Goal: Task Accomplishment & Management: Use online tool/utility

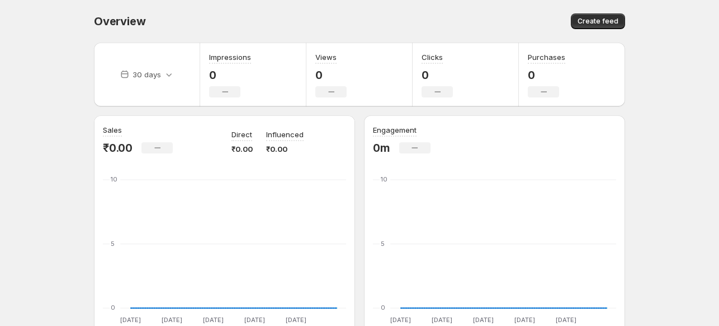
scroll to position [257, 0]
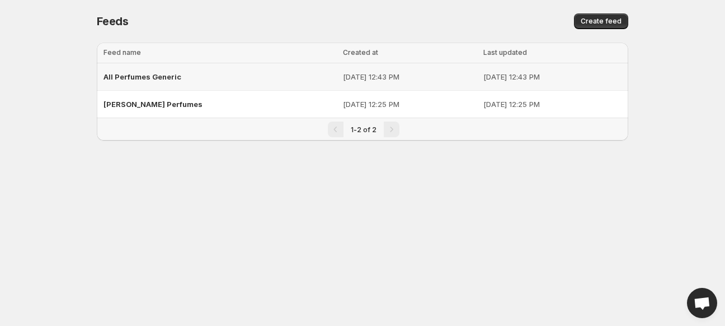
click at [145, 77] on span "All Perfumes Generic" at bounding box center [142, 76] width 78 height 9
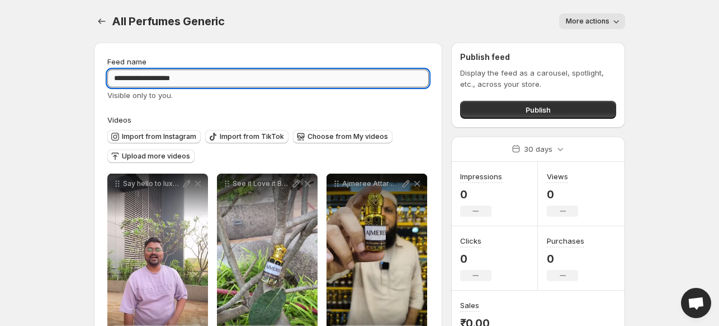
click at [221, 82] on input "**********" at bounding box center [268, 78] width 322 height 18
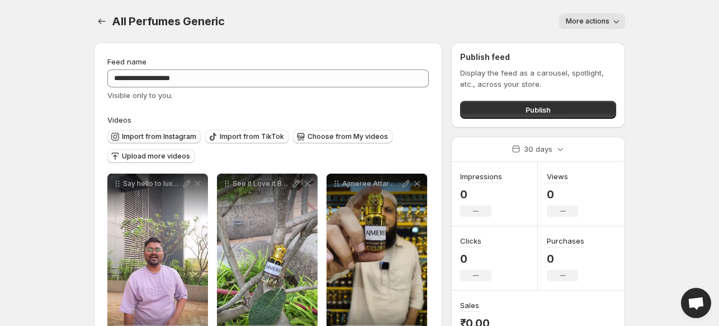
click at [158, 136] on span "Import from Instagram" at bounding box center [159, 136] width 74 height 9
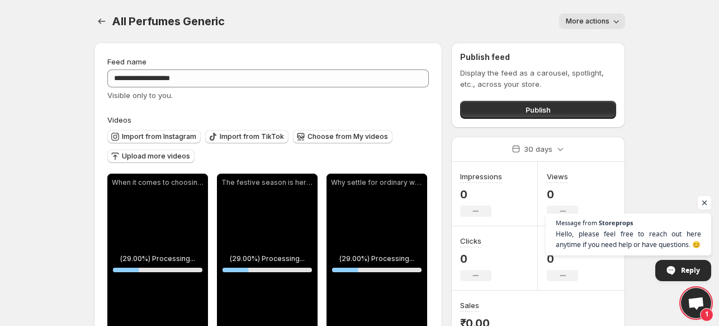
click at [700, 201] on span "Open chat" at bounding box center [705, 203] width 14 height 14
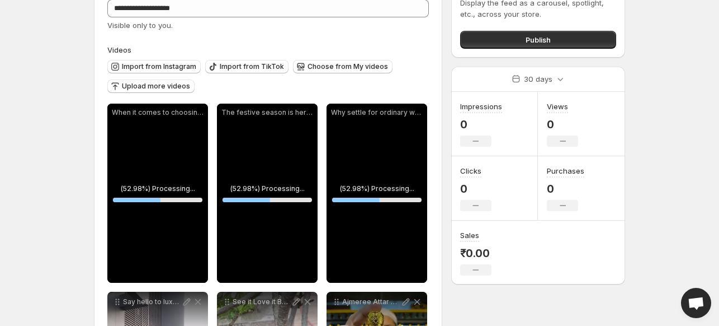
scroll to position [69, 0]
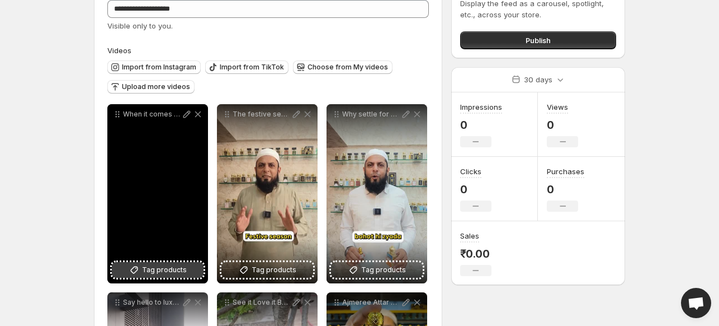
click at [145, 275] on button "Tag products" at bounding box center [158, 270] width 92 height 16
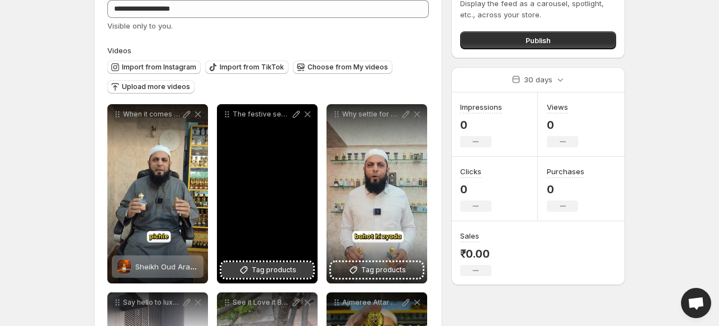
click at [275, 270] on span "Tag products" at bounding box center [274, 269] width 45 height 11
click at [308, 119] on icon at bounding box center [307, 114] width 11 height 11
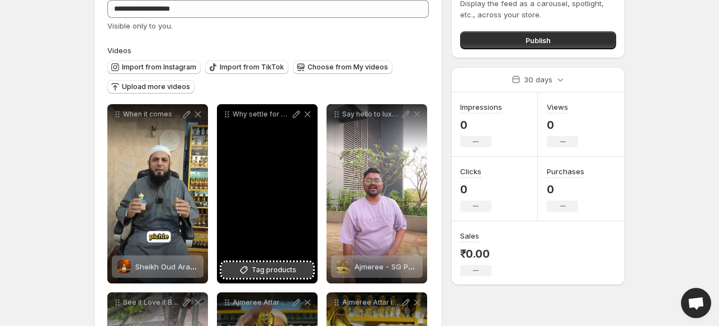
click at [271, 266] on span "Tag products" at bounding box center [274, 269] width 45 height 11
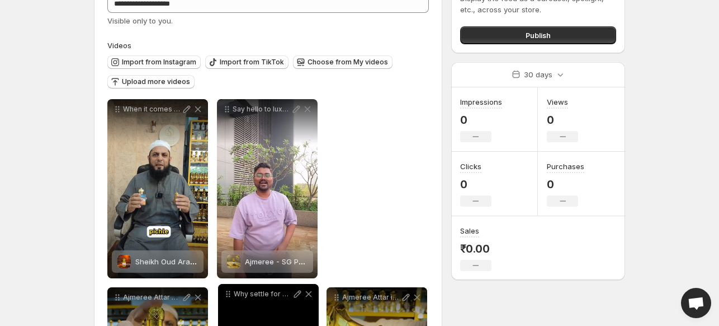
drag, startPoint x: 227, startPoint y: 114, endPoint x: 228, endPoint y: 277, distance: 163.4
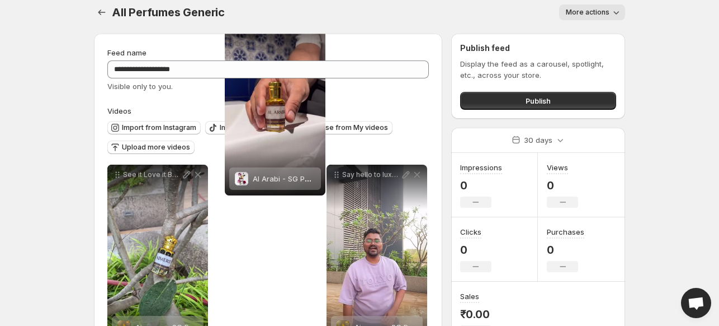
scroll to position [0, 0]
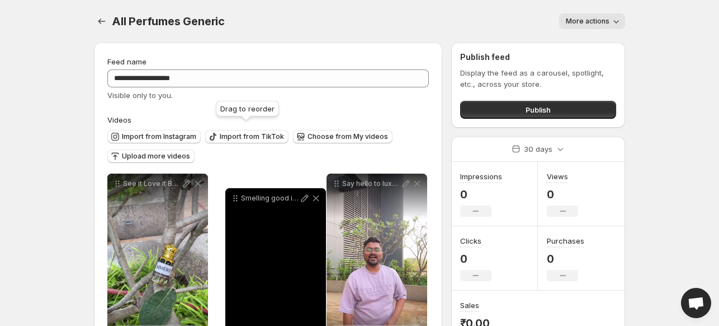
drag, startPoint x: 228, startPoint y: 276, endPoint x: 235, endPoint y: 185, distance: 90.9
click at [235, 192] on icon at bounding box center [235, 197] width 11 height 11
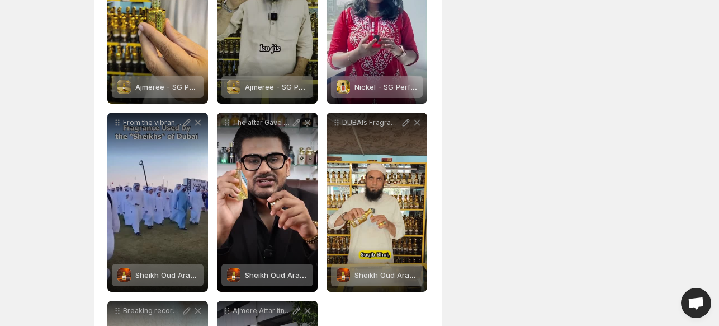
scroll to position [550, 0]
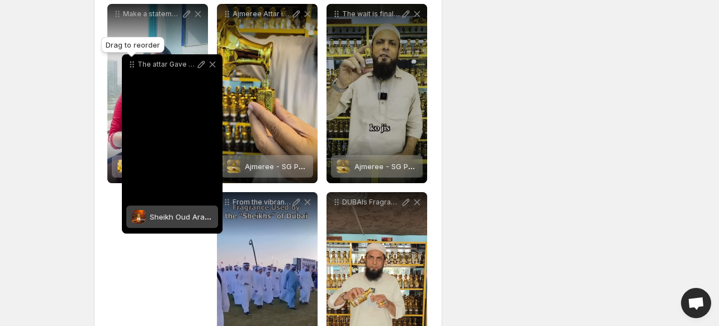
drag, startPoint x: 228, startPoint y: 197, endPoint x: 133, endPoint y: 62, distance: 165.6
click at [133, 64] on icon at bounding box center [134, 65] width 2 height 2
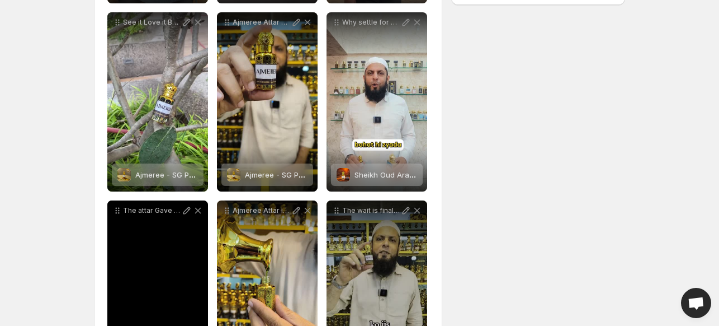
scroll to position [349, 0]
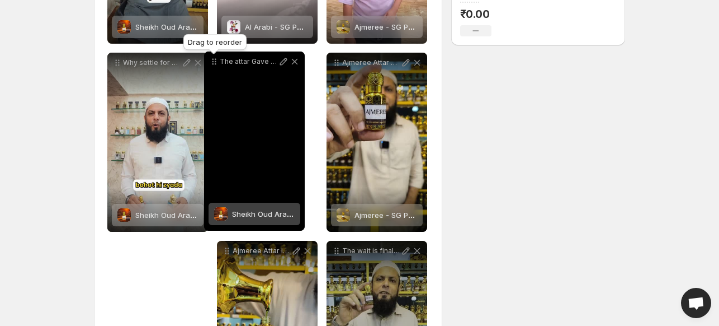
drag, startPoint x: 119, startPoint y: 206, endPoint x: 215, endPoint y: 49, distance: 184.8
click at [215, 56] on icon at bounding box center [214, 61] width 11 height 11
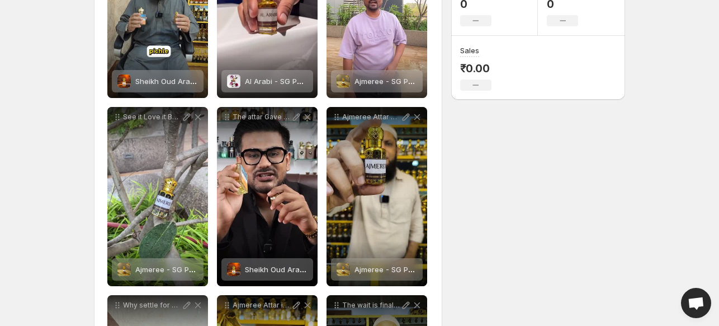
scroll to position [254, 0]
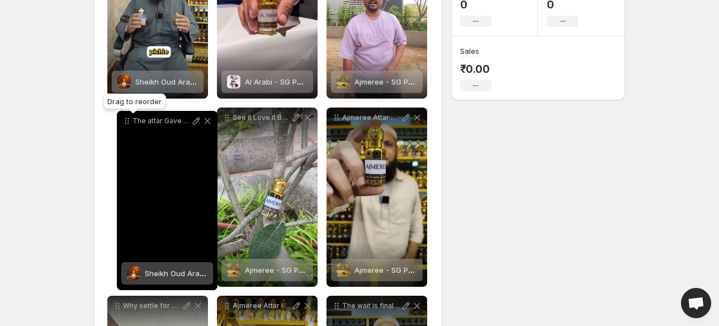
drag, startPoint x: 229, startPoint y: 118, endPoint x: 129, endPoint y: 122, distance: 100.2
click at [129, 122] on icon at bounding box center [126, 120] width 11 height 11
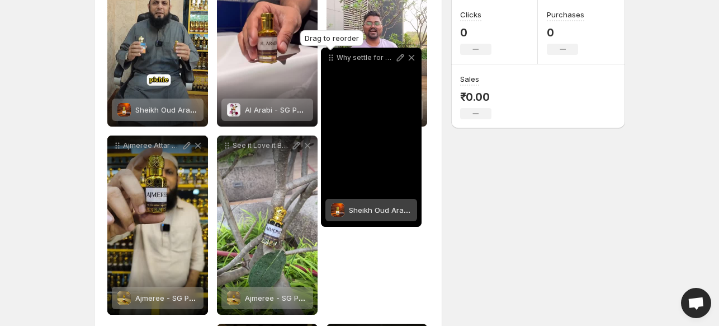
scroll to position [225, 0]
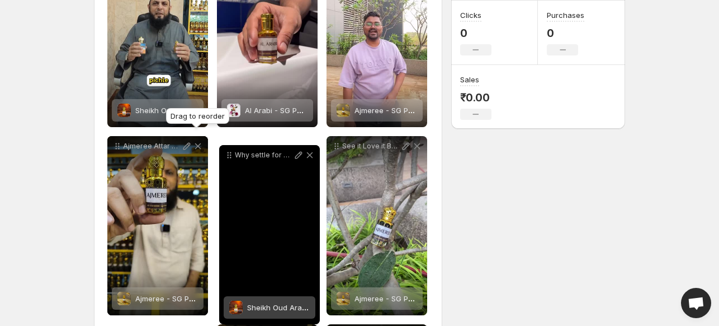
drag, startPoint x: 116, startPoint y: 156, endPoint x: 227, endPoint y: 151, distance: 111.4
click at [228, 152] on icon at bounding box center [229, 153] width 2 height 2
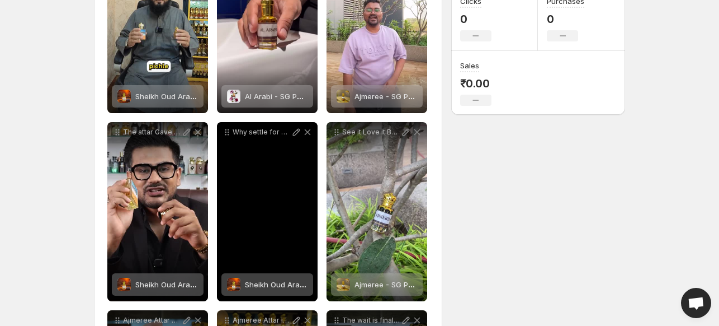
scroll to position [240, 0]
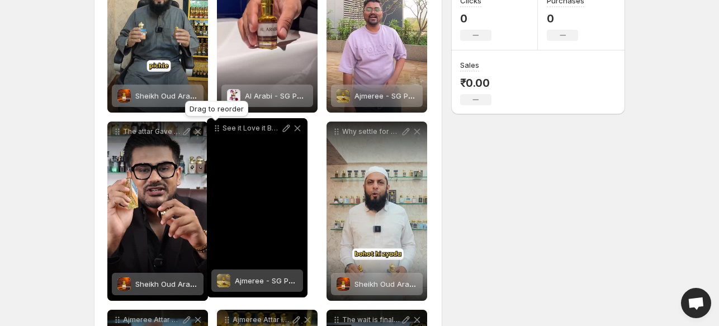
drag, startPoint x: 336, startPoint y: 131, endPoint x: 218, endPoint y: 129, distance: 117.5
click at [218, 129] on icon at bounding box center [216, 128] width 11 height 11
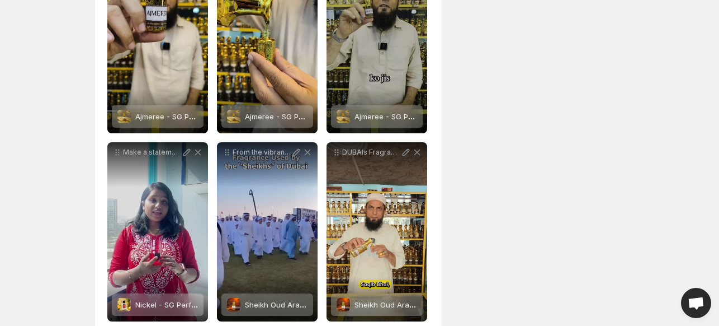
scroll to position [481, 0]
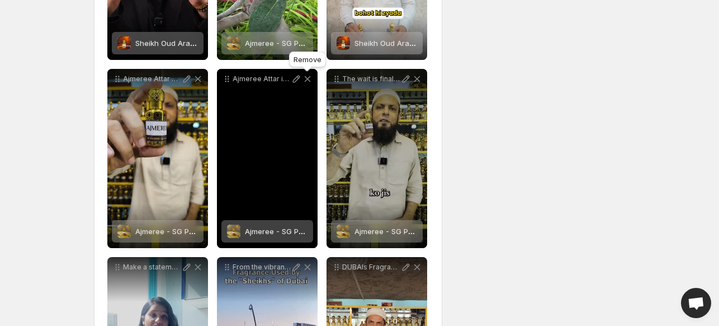
click at [307, 76] on icon at bounding box center [307, 78] width 11 height 11
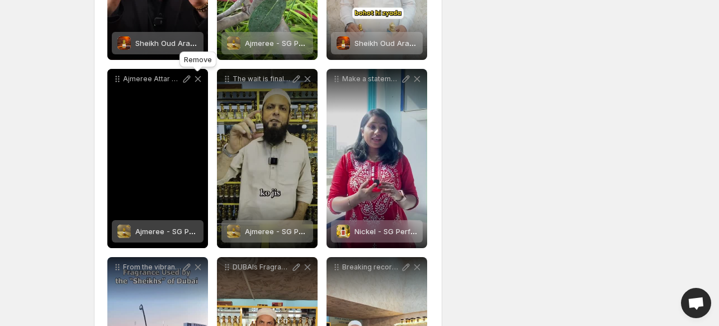
click at [197, 76] on icon at bounding box center [197, 78] width 11 height 11
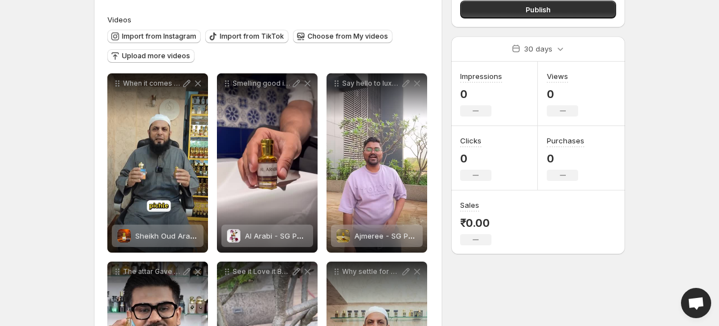
scroll to position [0, 0]
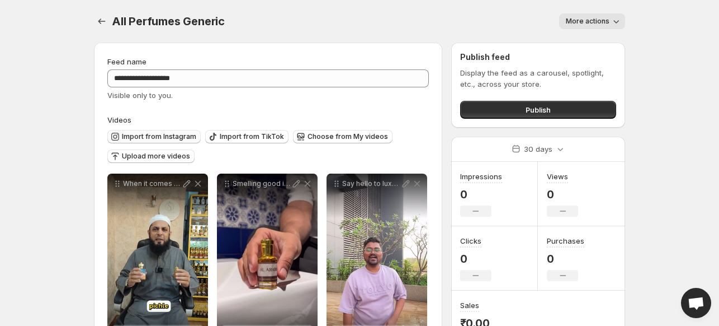
click at [171, 133] on span "Import from Instagram" at bounding box center [159, 136] width 74 height 9
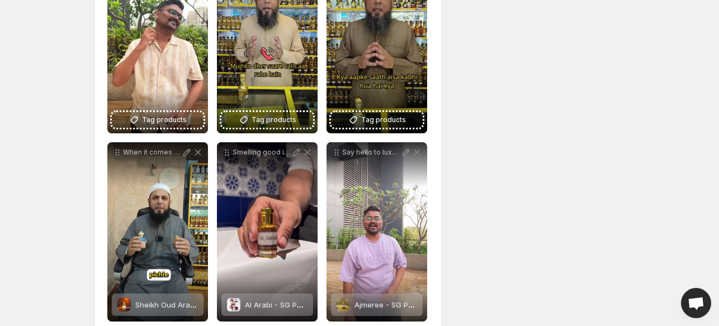
scroll to position [515, 0]
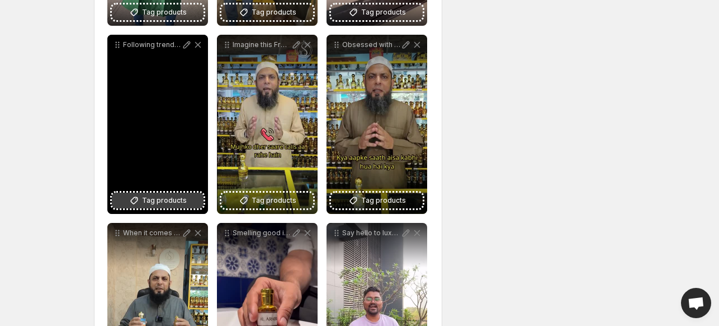
click at [154, 204] on span "Tag products" at bounding box center [164, 200] width 45 height 11
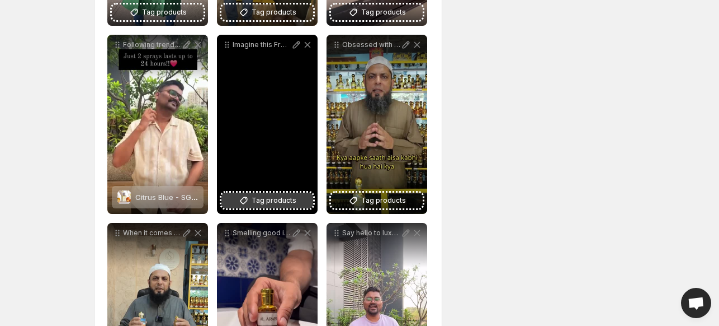
click at [267, 200] on span "Tag products" at bounding box center [274, 200] width 45 height 11
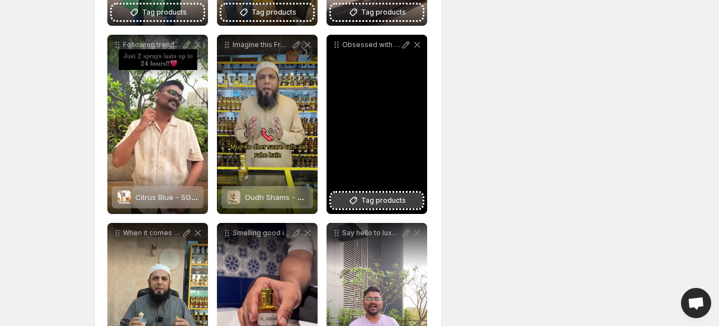
click at [377, 196] on span "Tag products" at bounding box center [383, 200] width 45 height 11
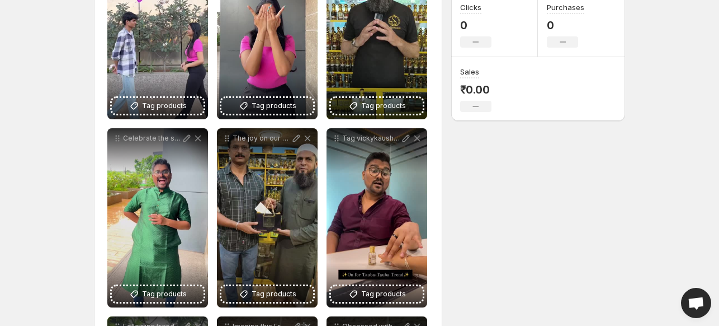
scroll to position [233, 0]
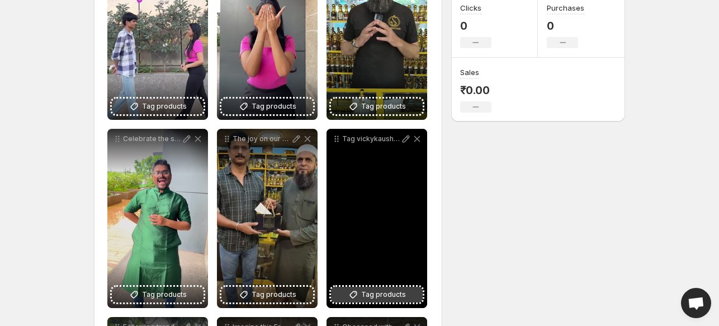
click at [383, 293] on span "Tag products" at bounding box center [383, 294] width 45 height 11
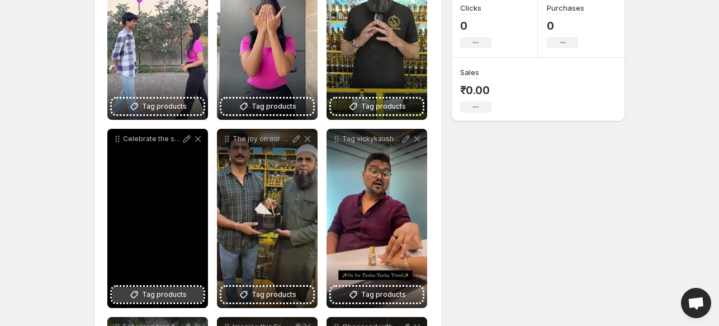
click at [152, 295] on span "Tag products" at bounding box center [164, 294] width 45 height 11
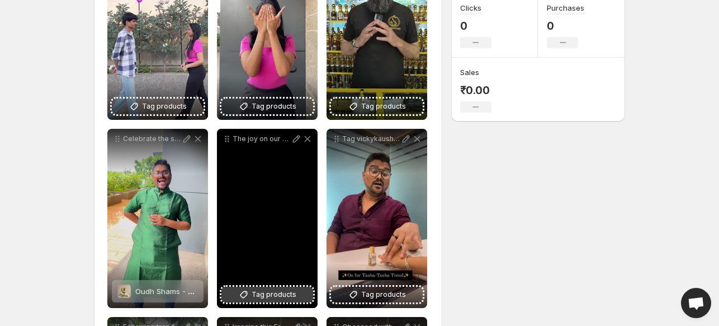
click at [250, 295] on icon at bounding box center [243, 294] width 11 height 11
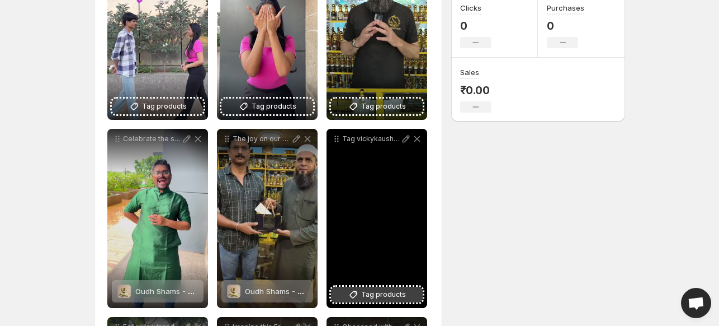
click at [367, 287] on button "Tag products" at bounding box center [377, 294] width 92 height 16
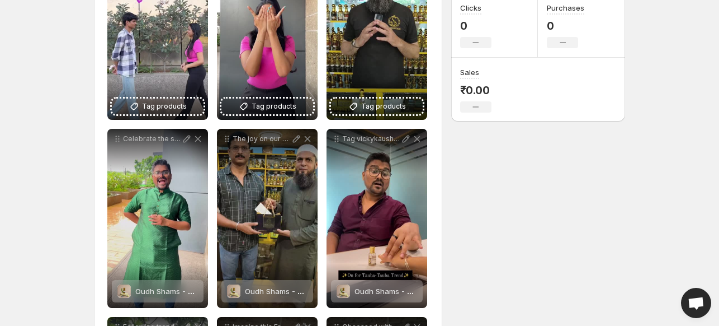
scroll to position [143, 0]
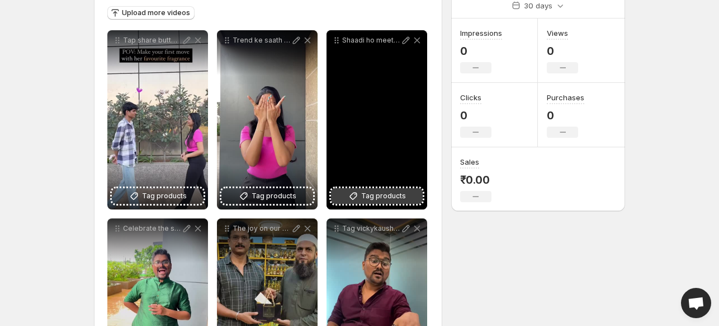
click at [374, 203] on button "Tag products" at bounding box center [377, 196] width 92 height 16
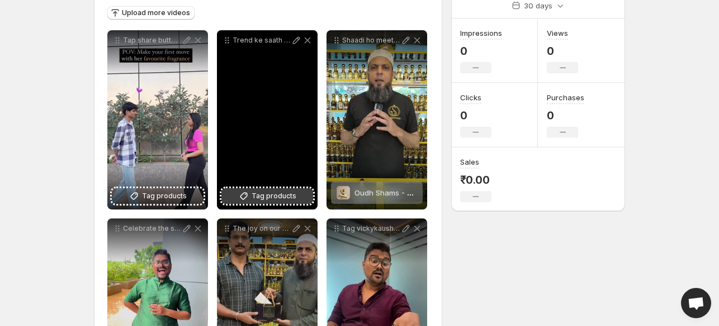
click at [254, 199] on span "Tag products" at bounding box center [274, 195] width 45 height 11
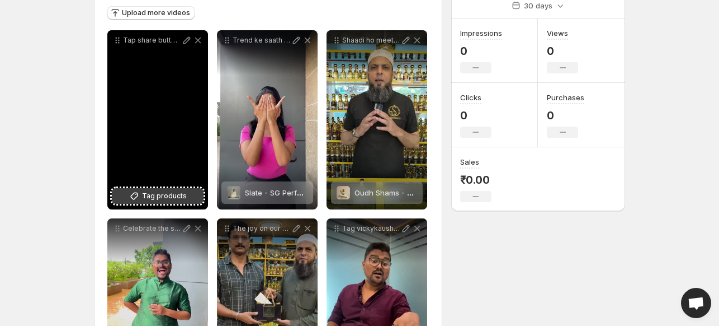
click at [138, 196] on icon at bounding box center [134, 195] width 7 height 7
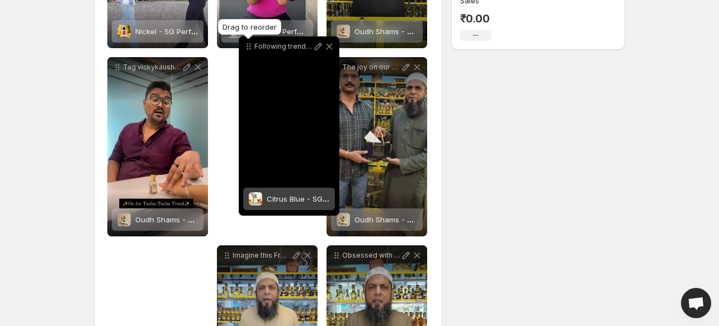
scroll to position [302, 0]
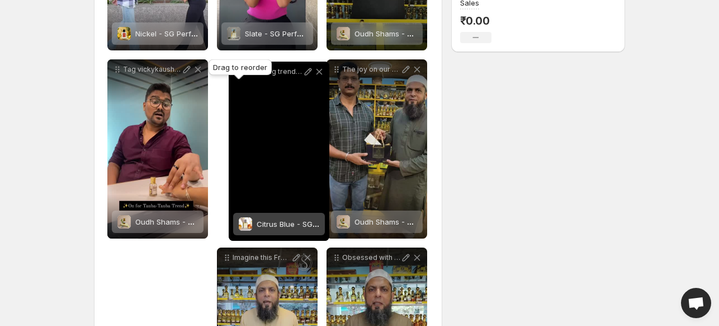
drag, startPoint x: 122, startPoint y: 192, endPoint x: 243, endPoint y: 74, distance: 169.3
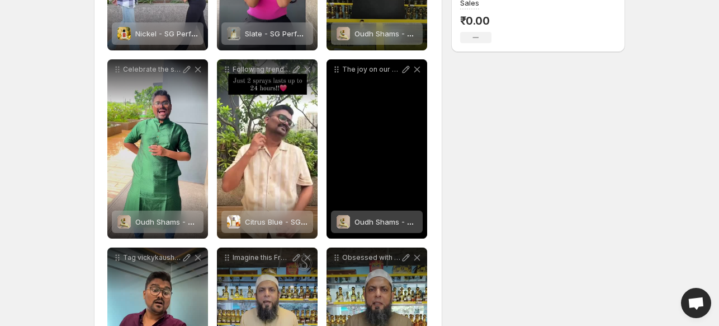
click at [375, 158] on div "The joy on our customers faces is the sweetest fragrance we know It fills us wi…" at bounding box center [377, 148] width 101 height 179
click at [408, 220] on span "Oudh Shams - SG Perfumes" at bounding box center [404, 221] width 98 height 9
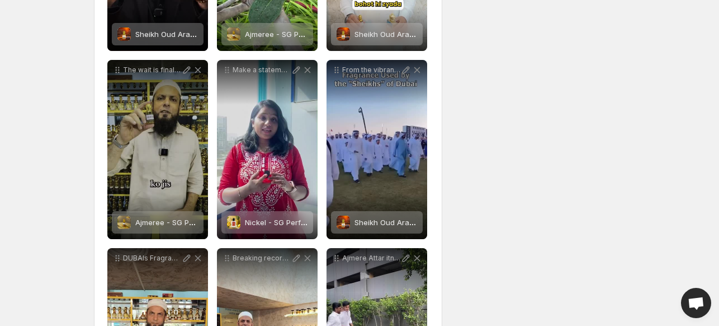
scroll to position [1182, 0]
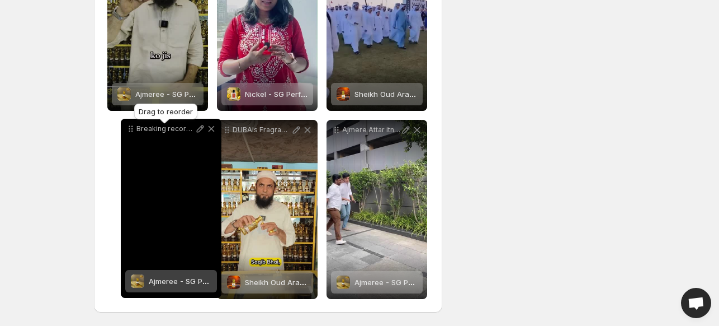
drag, startPoint x: 225, startPoint y: 130, endPoint x: 129, endPoint y: 129, distance: 96.2
click at [129, 129] on icon at bounding box center [130, 129] width 2 height 2
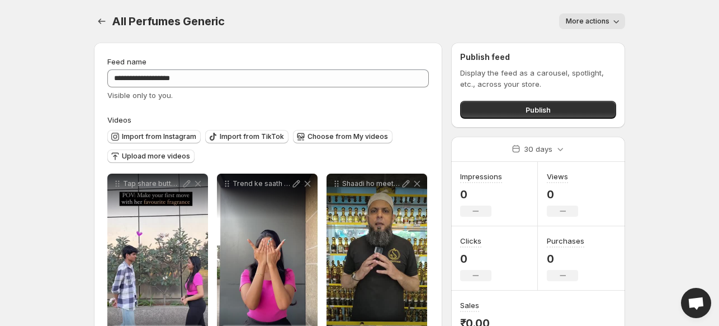
scroll to position [0, 0]
